Goal: Information Seeking & Learning: Learn about a topic

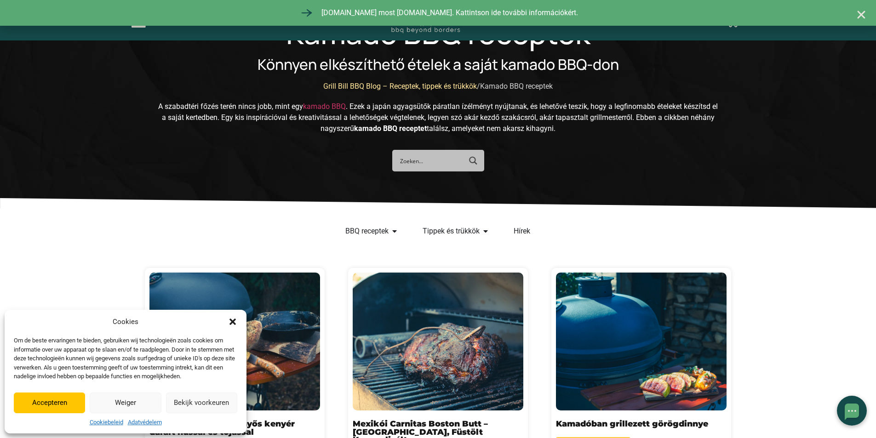
scroll to position [184, 0]
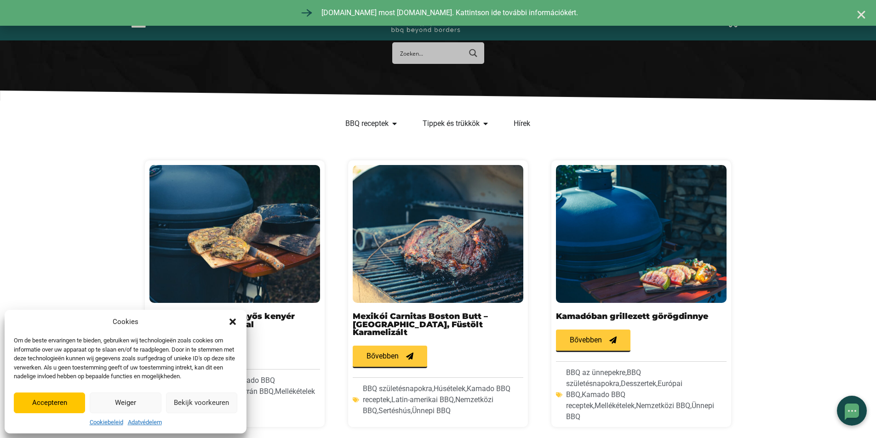
click at [125, 403] on button "Weiger" at bounding box center [125, 403] width 71 height 21
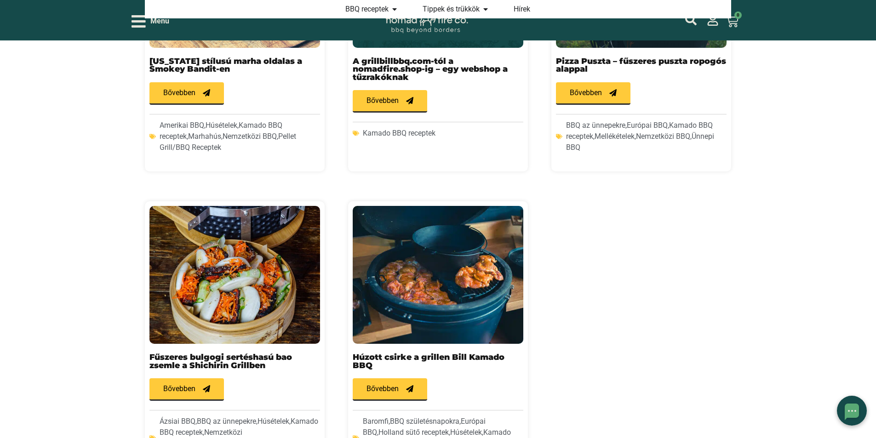
scroll to position [782, 0]
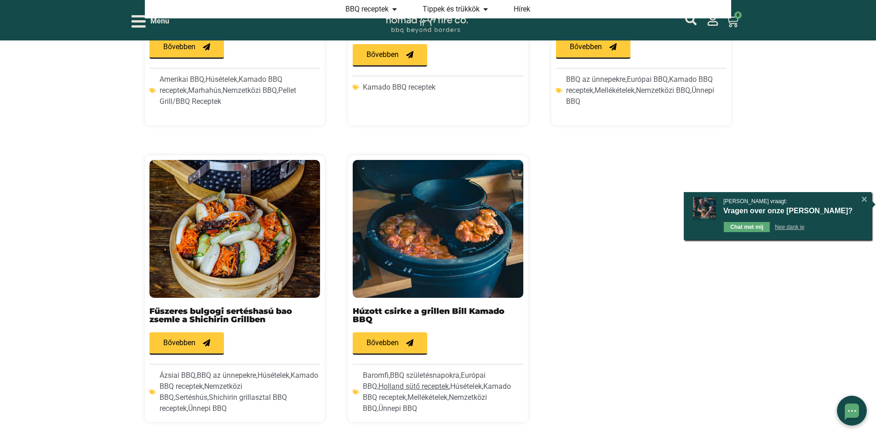
click at [404, 382] on link "Holland sütő receptek" at bounding box center [413, 386] width 70 height 9
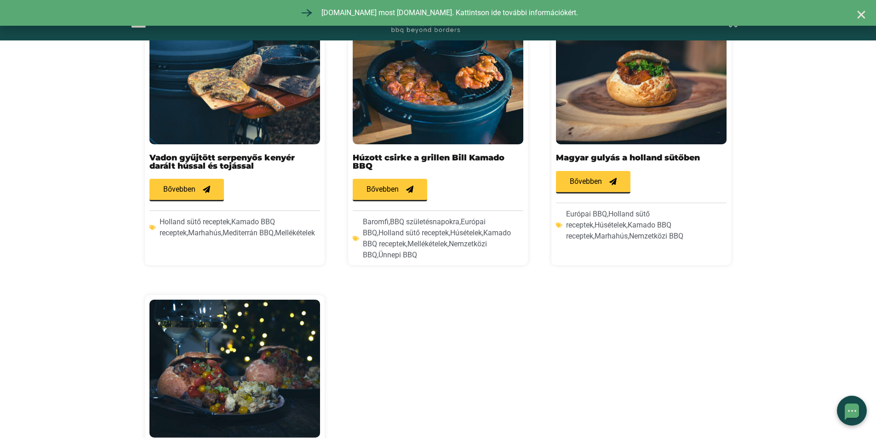
scroll to position [322, 0]
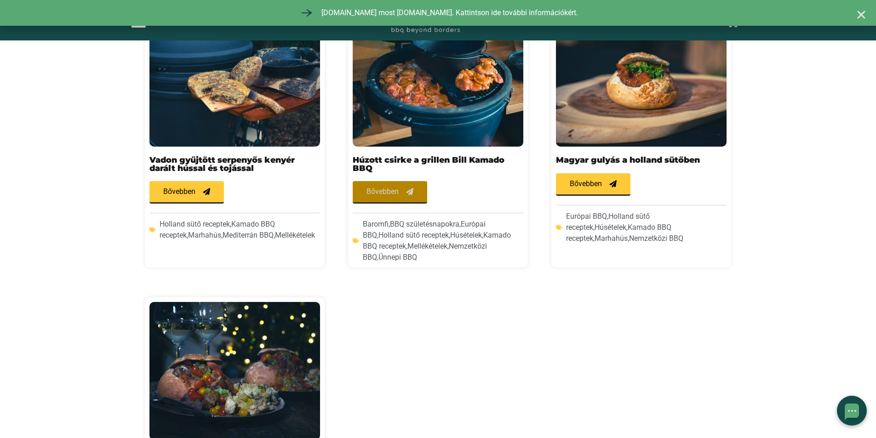
click at [384, 194] on span "Bővebben" at bounding box center [382, 191] width 32 height 7
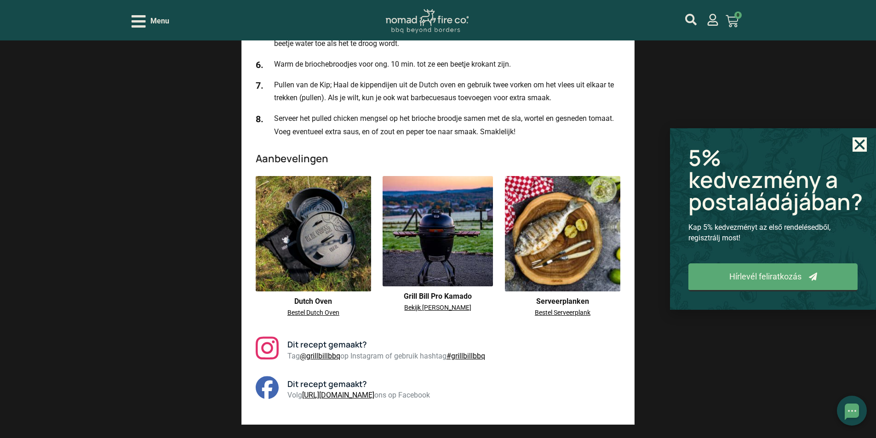
scroll to position [1701, 0]
